Goal: Use online tool/utility: Utilize a website feature to perform a specific function

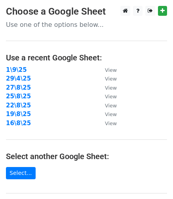
scroll to position [169, 0]
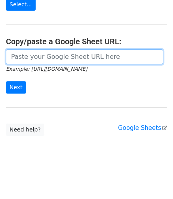
click at [59, 56] on input "url" at bounding box center [84, 56] width 157 height 15
paste input "https://docs.google.com/spreadsheets/d/1V3DI2-cYr6OBmF9tm7CRlcW5RFKAdCZVJFMc6-F…"
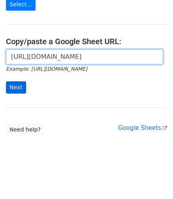
scroll to position [0, 175]
type input "https://docs.google.com/spreadsheets/d/1V3DI2-cYr6OBmF9tm7CRlcW5RFKAdCZVJFMc6-F…"
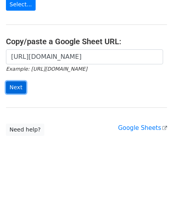
drag, startPoint x: 15, startPoint y: 85, endPoint x: 21, endPoint y: 81, distance: 7.3
click at [15, 85] on input "Next" at bounding box center [16, 87] width 20 height 12
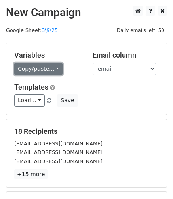
click at [38, 67] on link "Copy/paste..." at bounding box center [38, 69] width 48 height 12
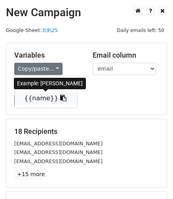
click at [45, 97] on link "{{name}}" at bounding box center [46, 98] width 62 height 13
